Goal: Task Accomplishment & Management: Use online tool/utility

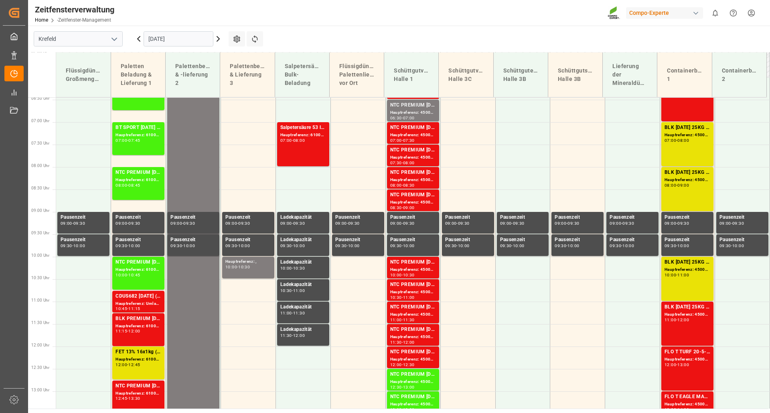
scroll to position [288, 0]
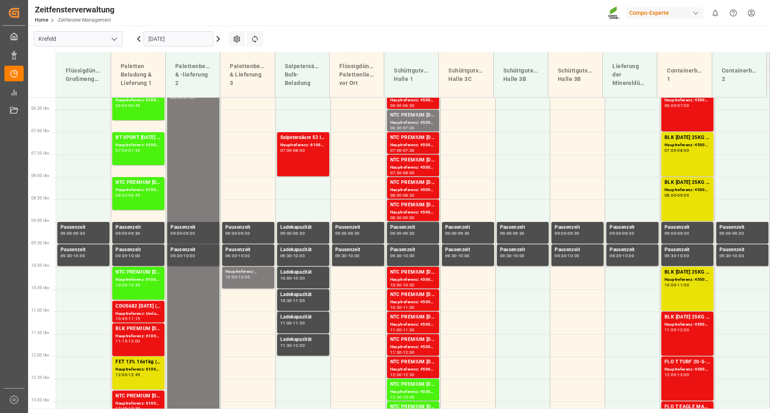
click at [216, 38] on icon at bounding box center [218, 39] width 10 height 10
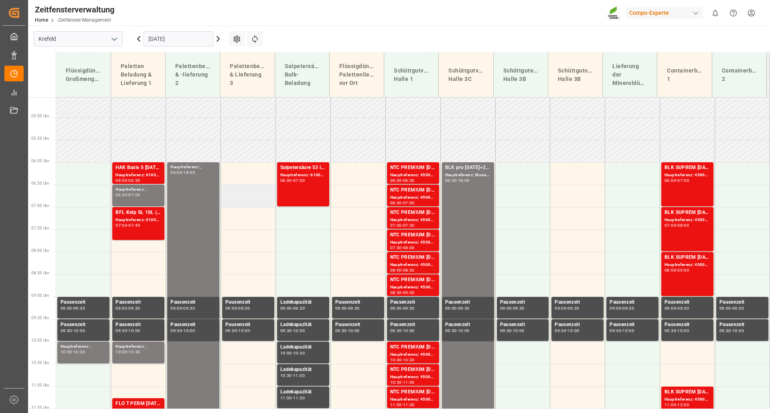
scroll to position [213, 0]
click at [126, 188] on font "Hauptreferenz: ," at bounding box center [130, 190] width 31 height 4
click at [134, 170] on font "HAK Basis 5 [DATE](+5) 25kg (x48) BASISHAK Basis 2 [DATE](+4) 25kg (x48) BASIS" at bounding box center [210, 168] width 190 height 6
click at [132, 217] on div "BFL Kelp SL 10L (x60) EN,ITBC PLUS [DATE] 9M 25kg (x42) INTBC PLUS [DATE] 6M 25…" at bounding box center [138, 213] width 46 height 8
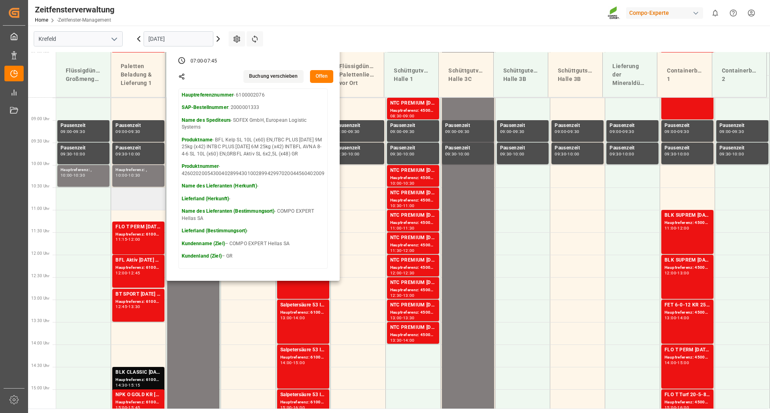
scroll to position [413, 0]
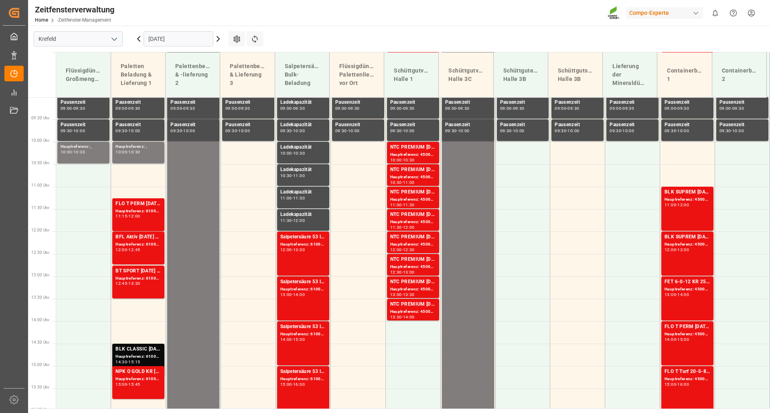
click at [132, 178] on td at bounding box center [138, 175] width 55 height 22
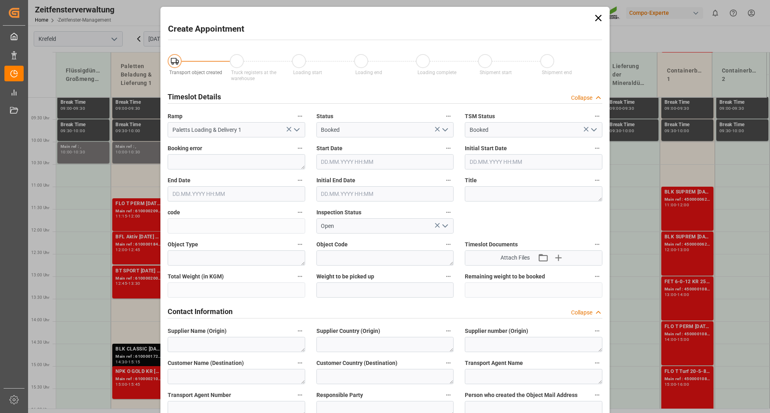
type input "[DATE] 10:30"
type input "[DATE] 11:00"
click at [132, 178] on div "Create Appointment Transport object created Truck registers at the warehouse Lo…" at bounding box center [385, 206] width 770 height 413
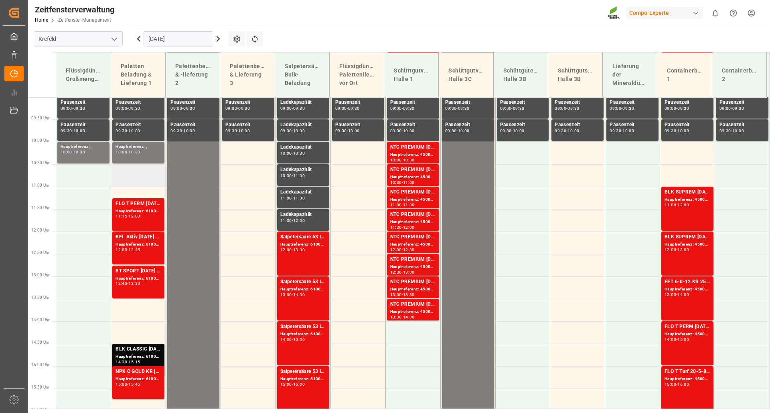
click at [132, 178] on td at bounding box center [138, 175] width 55 height 22
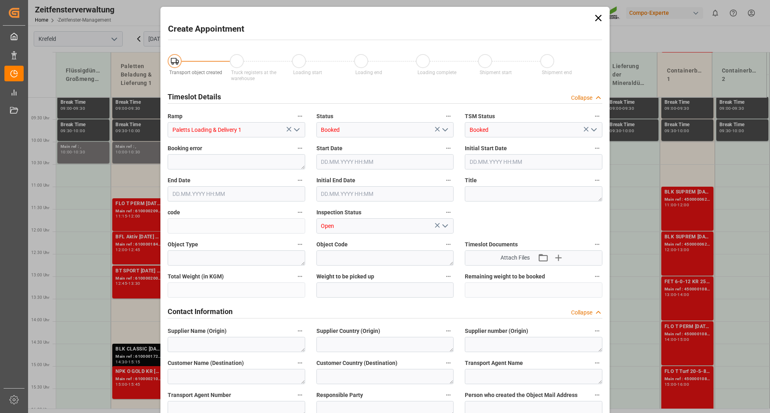
type input "[DATE] 10:30"
type input "[DATE] 11:00"
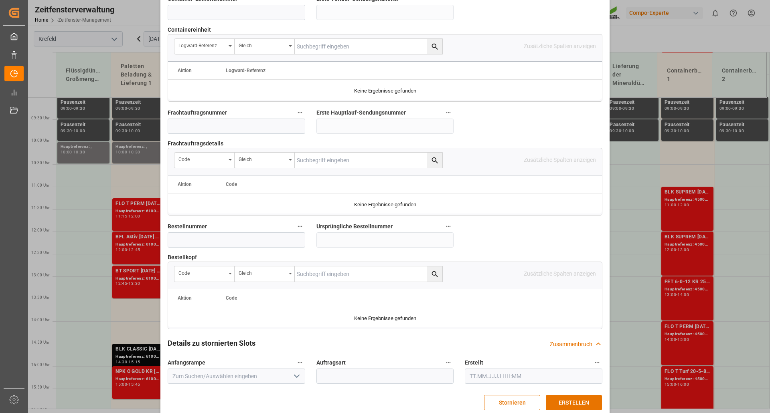
scroll to position [699, 0]
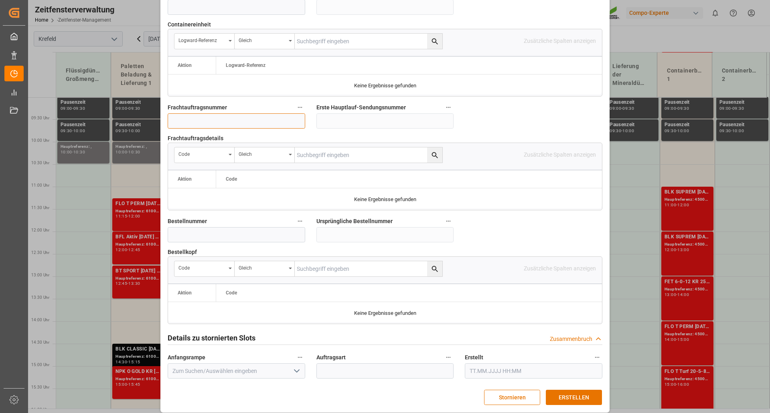
click at [187, 115] on input at bounding box center [237, 120] width 138 height 15
type input "6100002076"
click at [586, 395] on font "ERSTELLEN" at bounding box center [574, 398] width 30 height 6
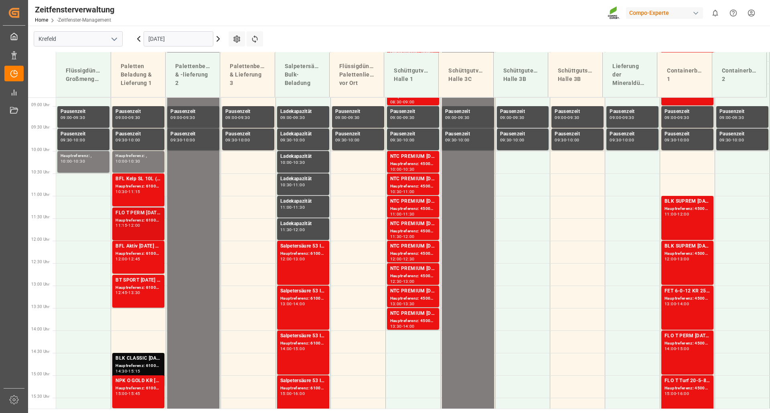
scroll to position [424, 0]
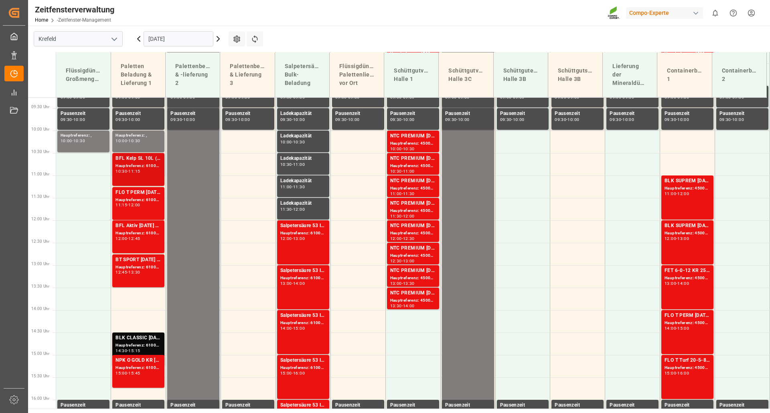
click at [139, 160] on font "BFL Kelp SL 10L (x60) EN,ITBC PLUS [DATE] 9M 25kg (x42) INTBC PLUS [DATE] 6M 25…" at bounding box center [305, 159] width 380 height 6
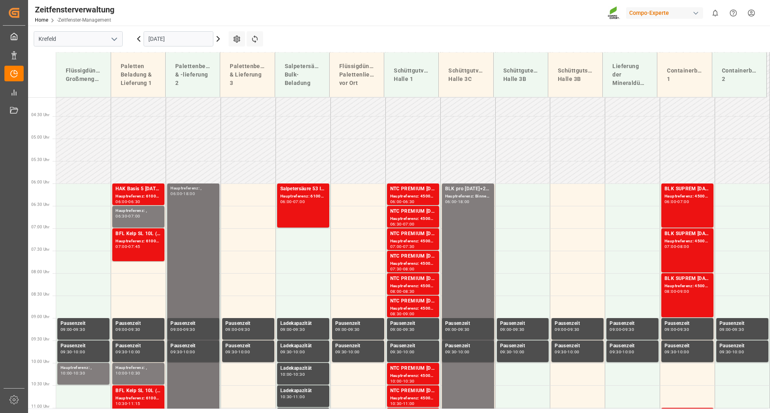
scroll to position [184, 0]
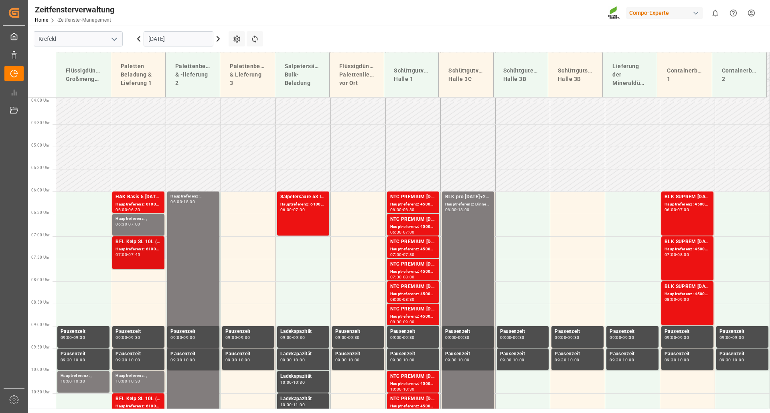
click at [143, 249] on font "Hauptreferenz: 6100002076, 2000001333" at bounding box center [156, 249] width 83 height 4
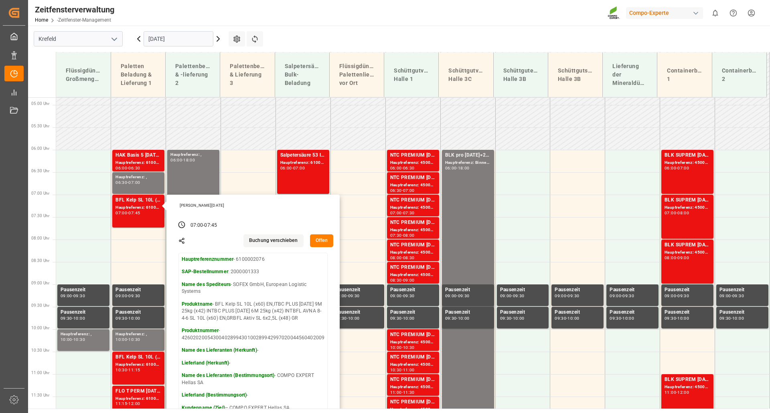
scroll to position [264, 0]
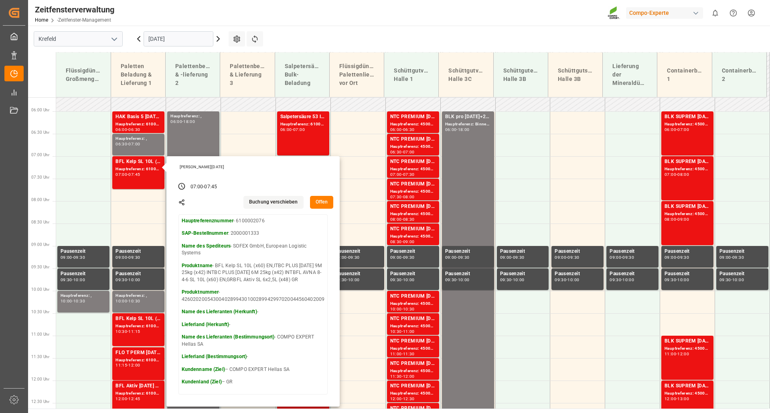
click at [323, 205] on font "Offen" at bounding box center [322, 202] width 12 height 6
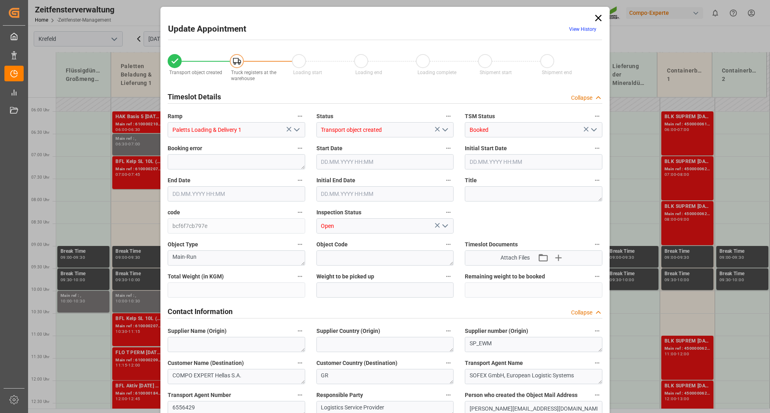
type input "13880.16"
type input "-13880.16"
type input "0"
type input "[DATE] 07:00"
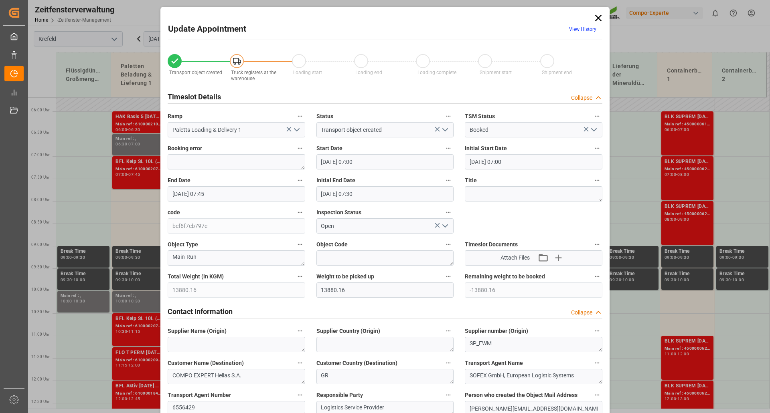
type input "[DATE] 07:00"
type input "[DATE] 07:45"
type input "[DATE] 07:30"
type input "[DATE] 10:38"
type input "[DATE] 11:29"
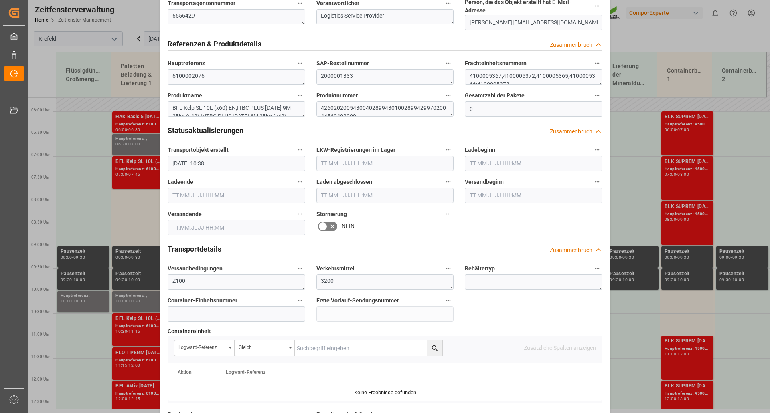
scroll to position [401, 0]
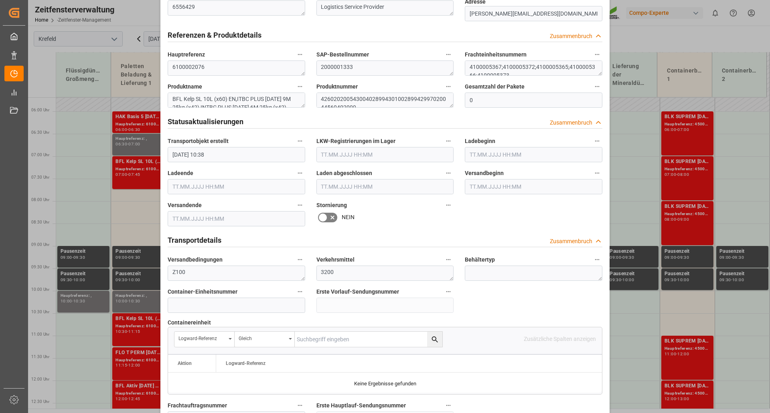
click at [332, 213] on icon at bounding box center [333, 218] width 10 height 10
click at [0, 0] on input "checkbox" at bounding box center [0, 0] width 0 height 0
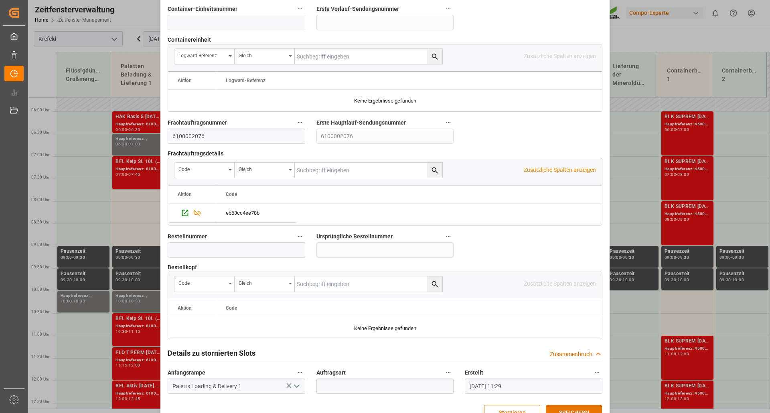
scroll to position [699, 0]
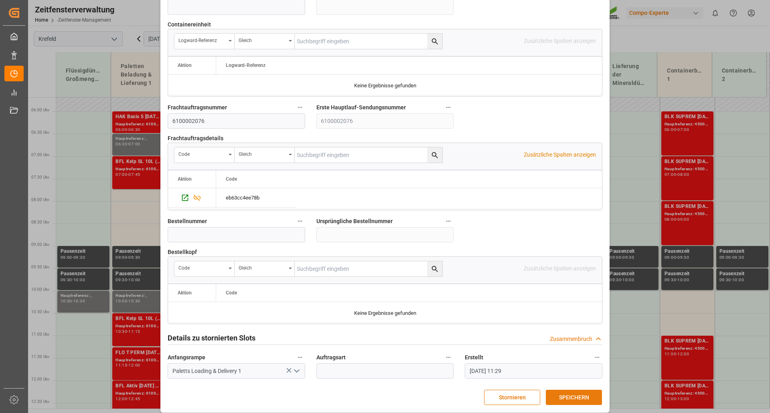
click at [587, 395] on font "SPEICHERN" at bounding box center [574, 397] width 30 height 9
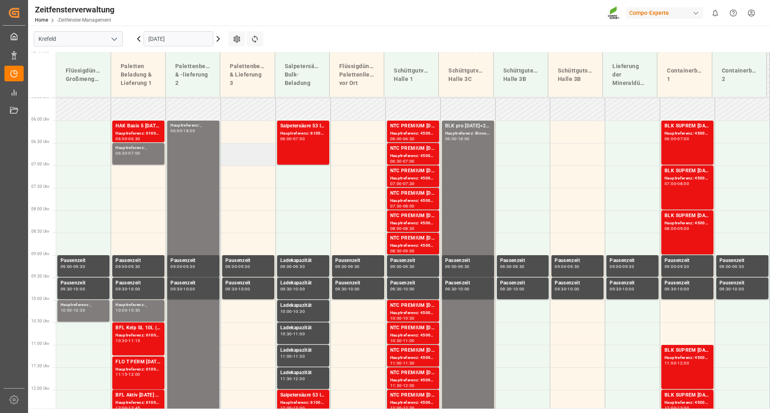
scroll to position [330, 0]
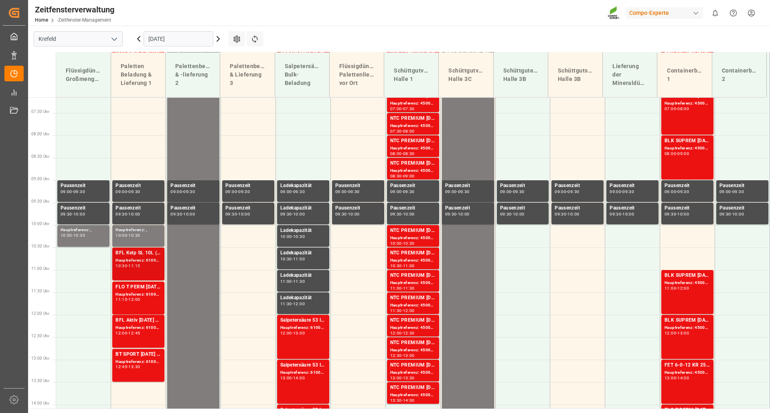
click at [142, 262] on font "Hauptreferenz: 6100002076, 2000001333" at bounding box center [156, 260] width 83 height 4
